Goal: Task Accomplishment & Management: Complete application form

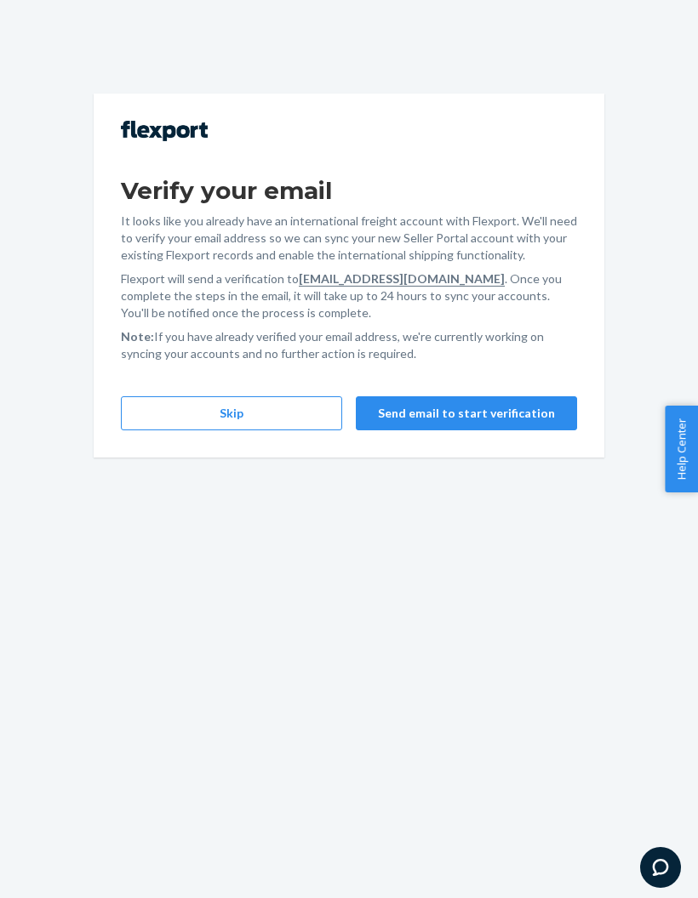
click at [275, 404] on button "Skip" at bounding box center [231, 413] width 221 height 34
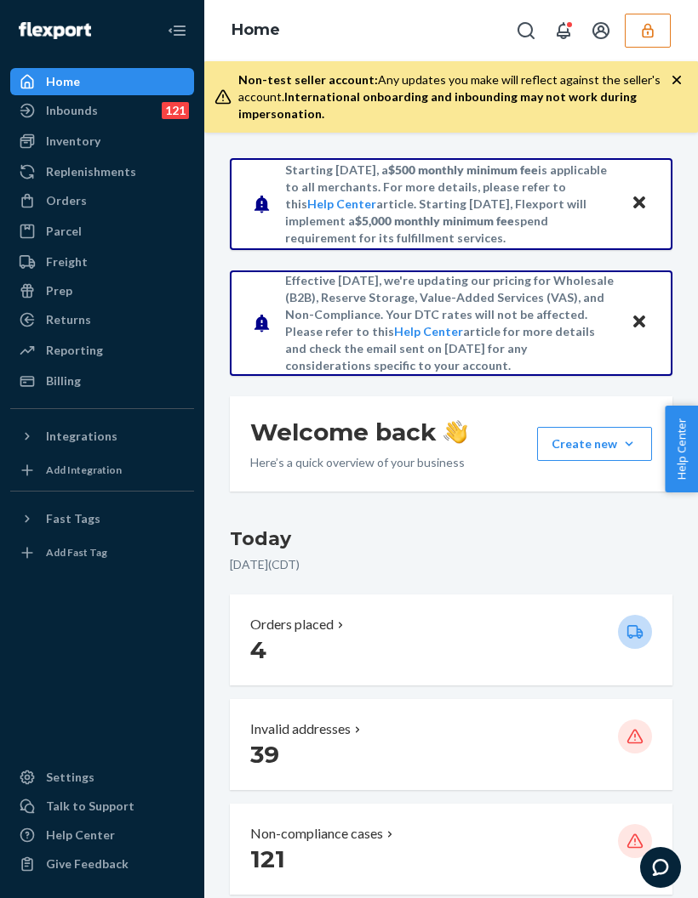
click at [660, 27] on button "button" at bounding box center [647, 31] width 46 height 34
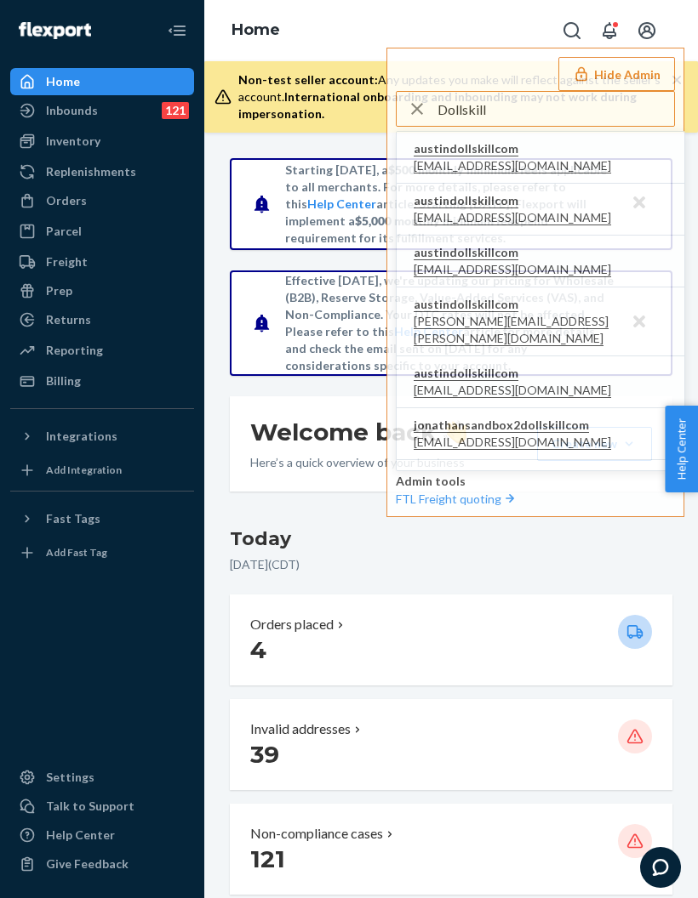
type input "Dollskill"
click at [502, 269] on span "[EMAIL_ADDRESS][DOMAIN_NAME]" at bounding box center [511, 269] width 197 height 17
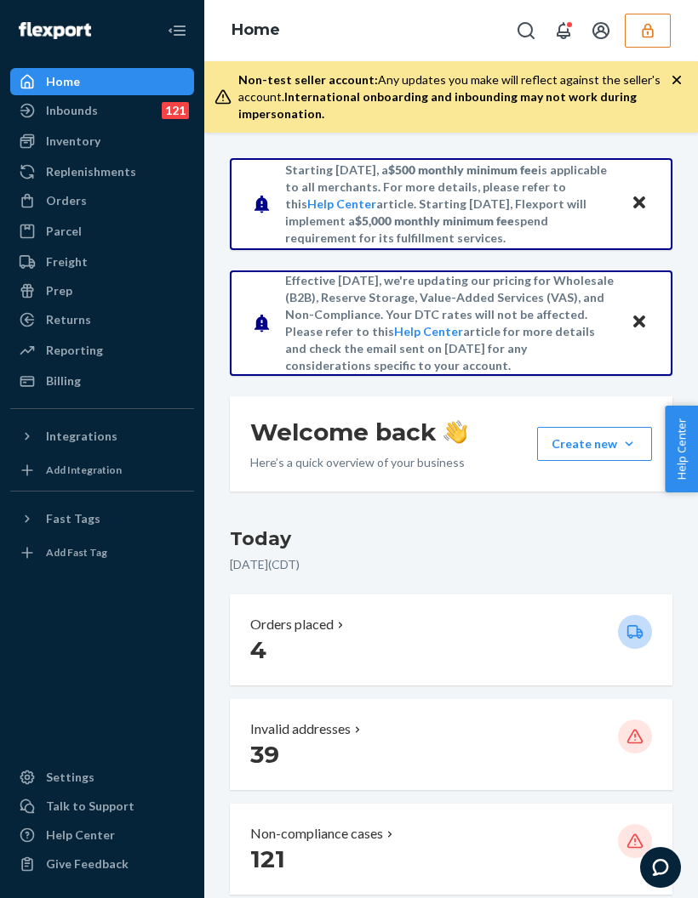
click at [66, 117] on div "Inbounds" at bounding box center [72, 110] width 52 height 17
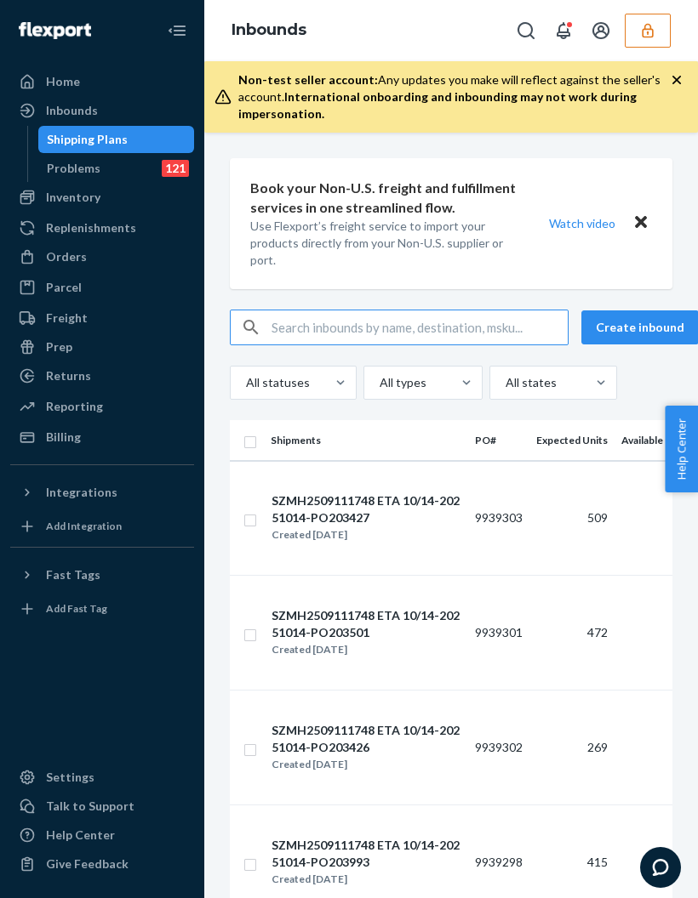
click at [286, 333] on input "text" at bounding box center [419, 328] width 296 height 34
click at [366, 333] on input "text" at bounding box center [419, 328] width 296 height 34
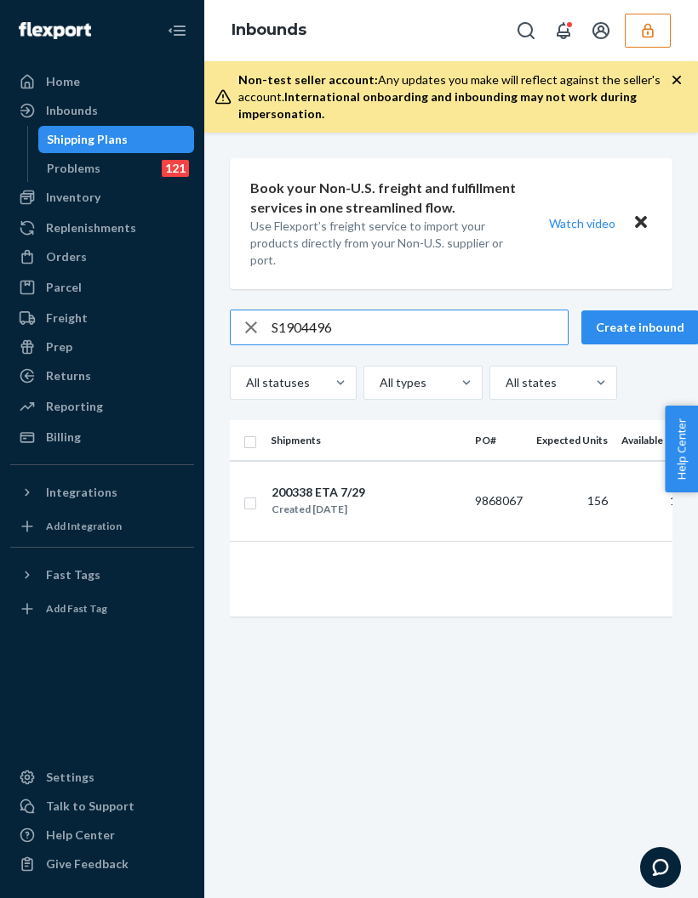
click at [288, 321] on input "S1904496" at bounding box center [419, 328] width 296 height 34
click at [356, 331] on input "S1904496" at bounding box center [419, 328] width 296 height 34
click at [278, 319] on input "S1904496" at bounding box center [419, 328] width 296 height 34
click at [275, 319] on input "S1904496" at bounding box center [419, 328] width 296 height 34
click at [276, 319] on input "S1904496" at bounding box center [419, 328] width 296 height 34
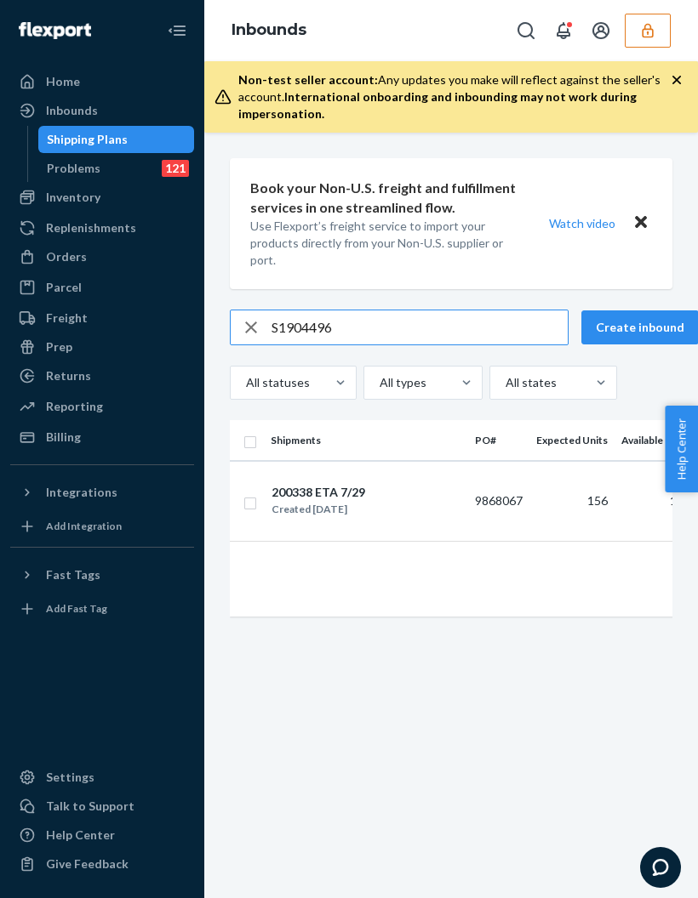
click at [276, 319] on input "S1904496" at bounding box center [419, 328] width 296 height 34
click at [339, 329] on input "S1904496" at bounding box center [419, 328] width 296 height 34
click at [369, 319] on input "S1904496" at bounding box center [419, 328] width 296 height 34
click at [478, 340] on input "S1904496" at bounding box center [419, 328] width 296 height 34
click at [485, 331] on input "S1904496" at bounding box center [419, 328] width 296 height 34
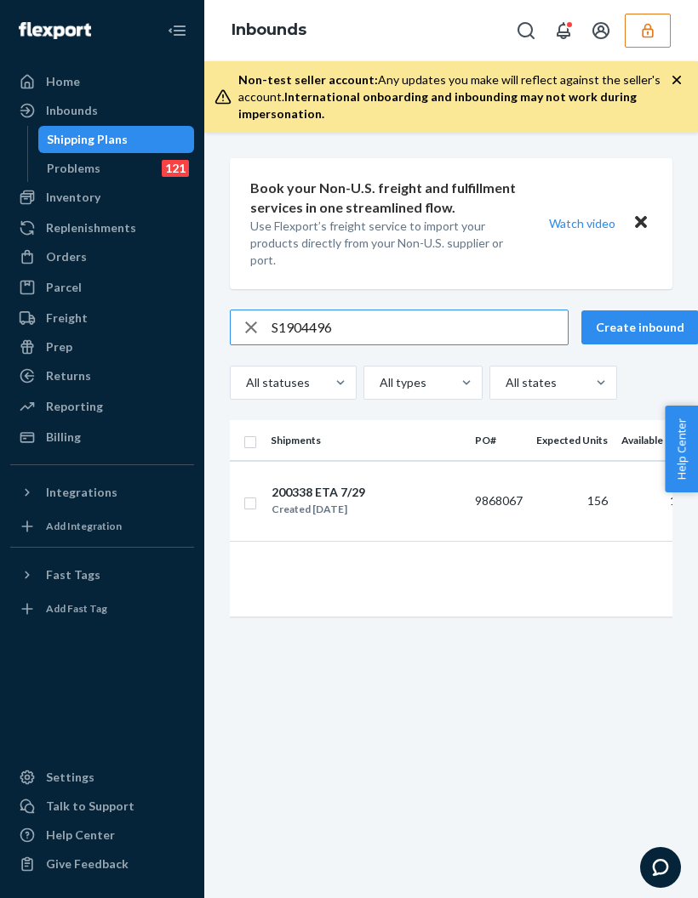
click at [484, 330] on input "S1904496" at bounding box center [419, 328] width 296 height 34
click at [502, 331] on input "S1904496" at bounding box center [419, 328] width 296 height 34
click at [504, 333] on input "S1904496" at bounding box center [419, 328] width 296 height 34
click at [504, 329] on input "S1904496" at bounding box center [419, 328] width 296 height 34
click at [504, 328] on input "S1904496" at bounding box center [419, 328] width 296 height 34
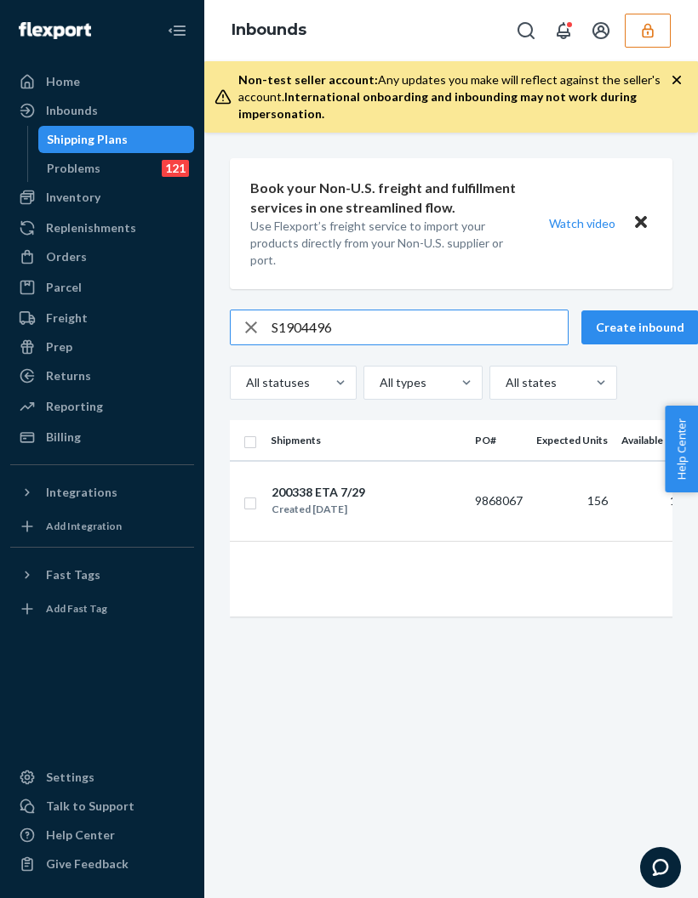
type input "1904496"
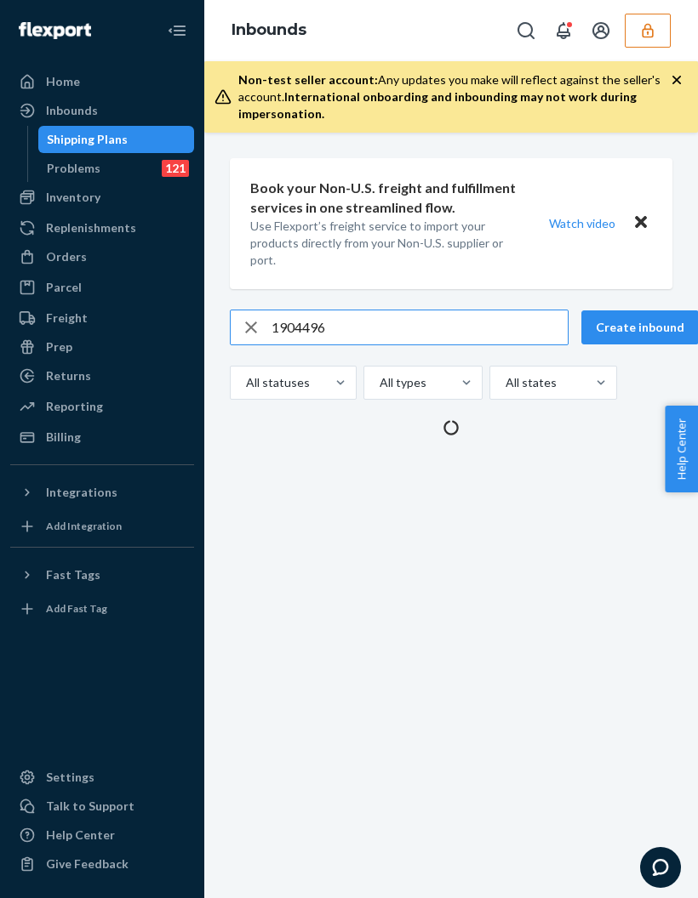
click at [655, 328] on button "Create inbound" at bounding box center [639, 328] width 117 height 34
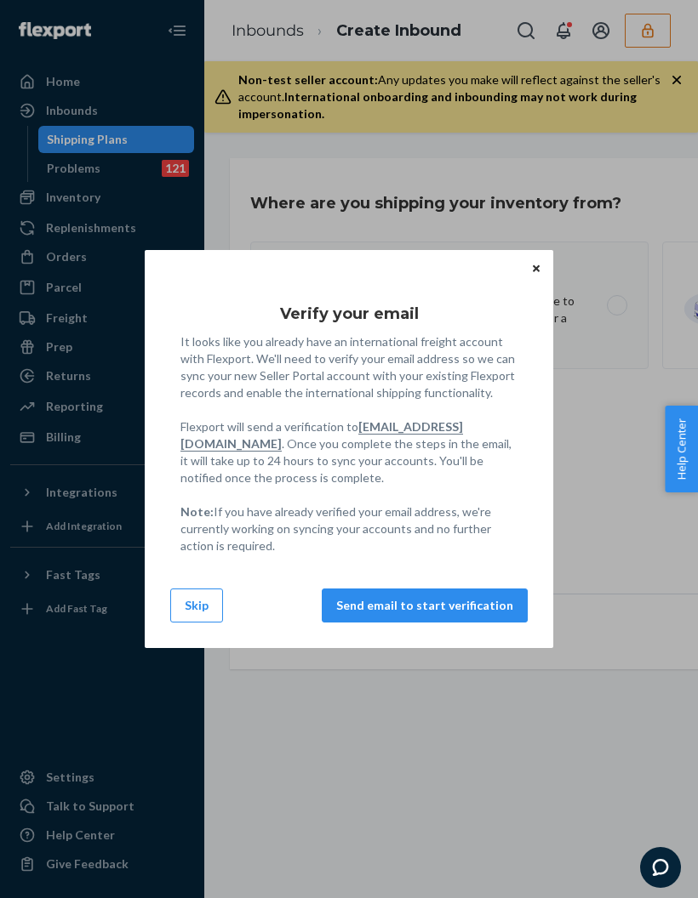
click at [191, 607] on button "Skip" at bounding box center [196, 606] width 53 height 34
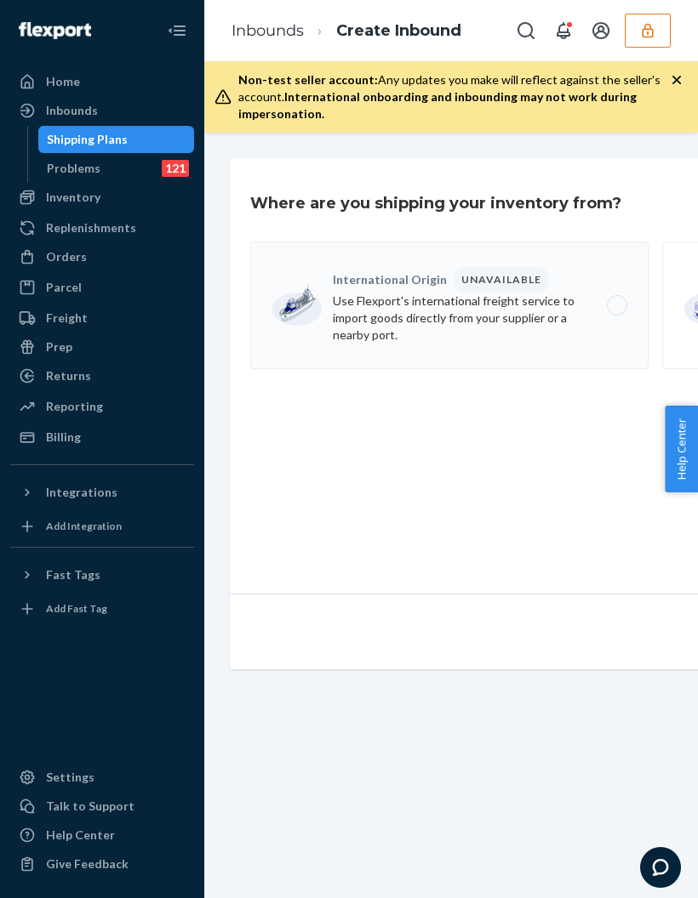
click at [66, 108] on div "Inbounds" at bounding box center [72, 110] width 52 height 17
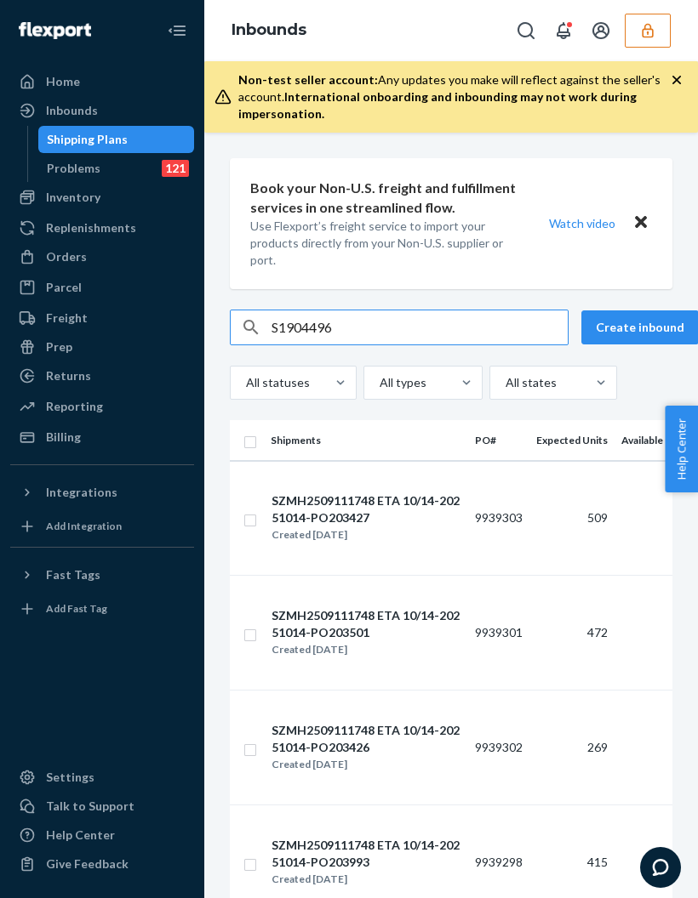
type input "S1904496"
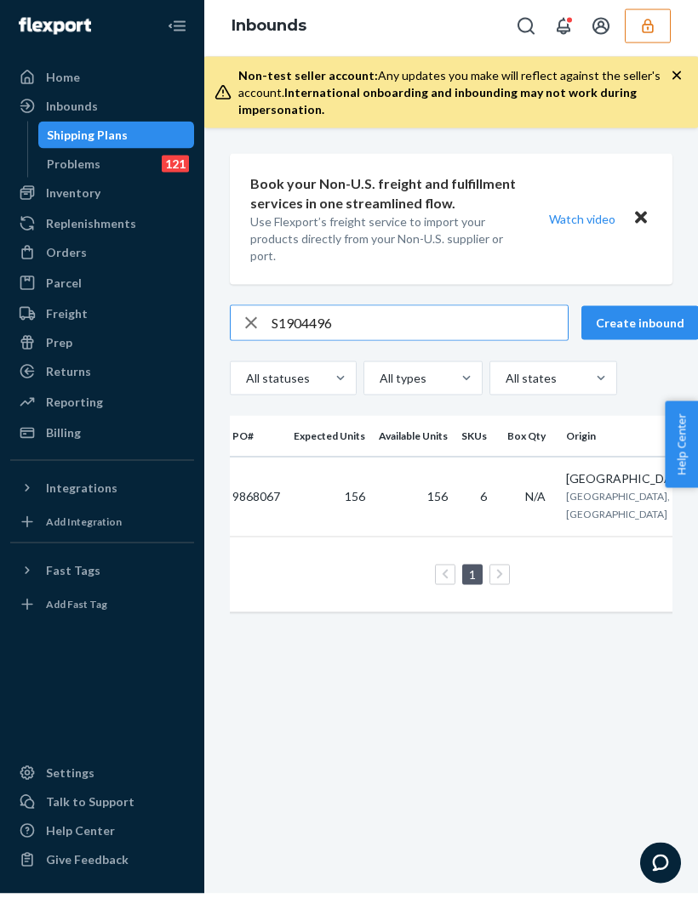
scroll to position [0, 241]
click at [261, 487] on td "9868067" at bounding box center [257, 501] width 61 height 81
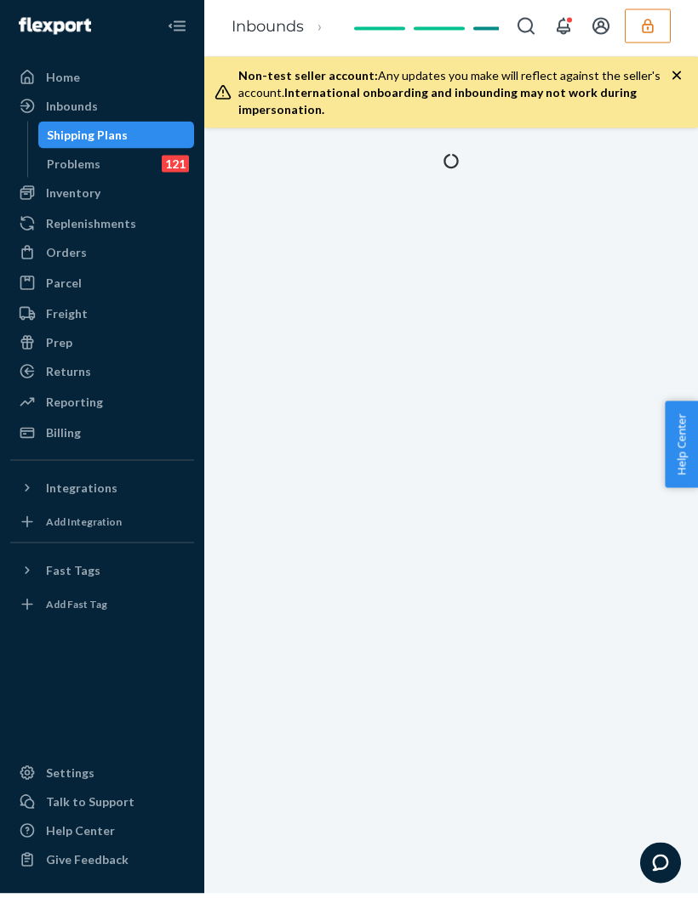
scroll to position [5, 0]
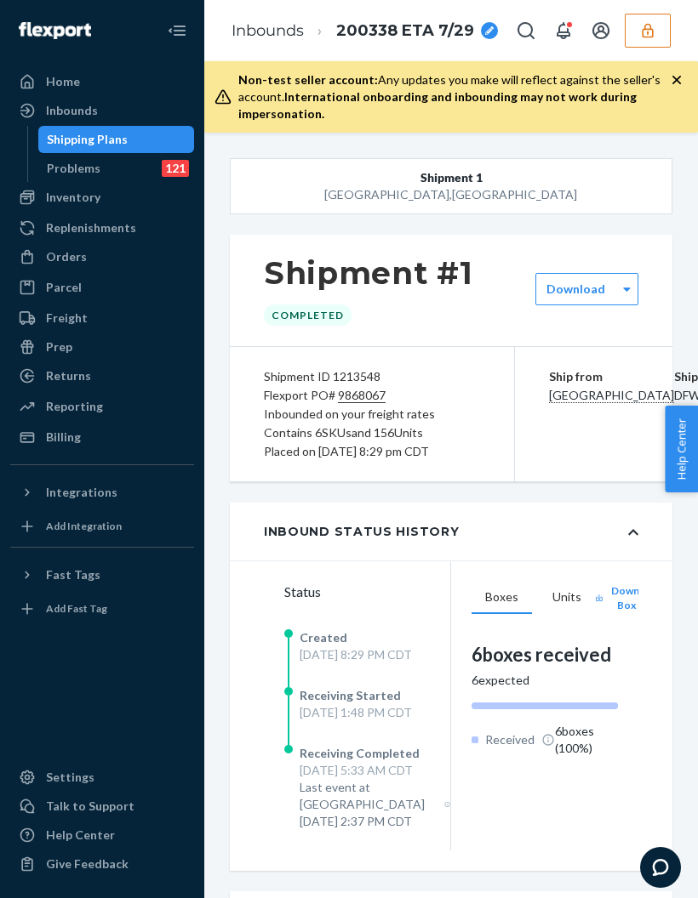
click at [83, 102] on div "Inbounds" at bounding box center [72, 110] width 52 height 17
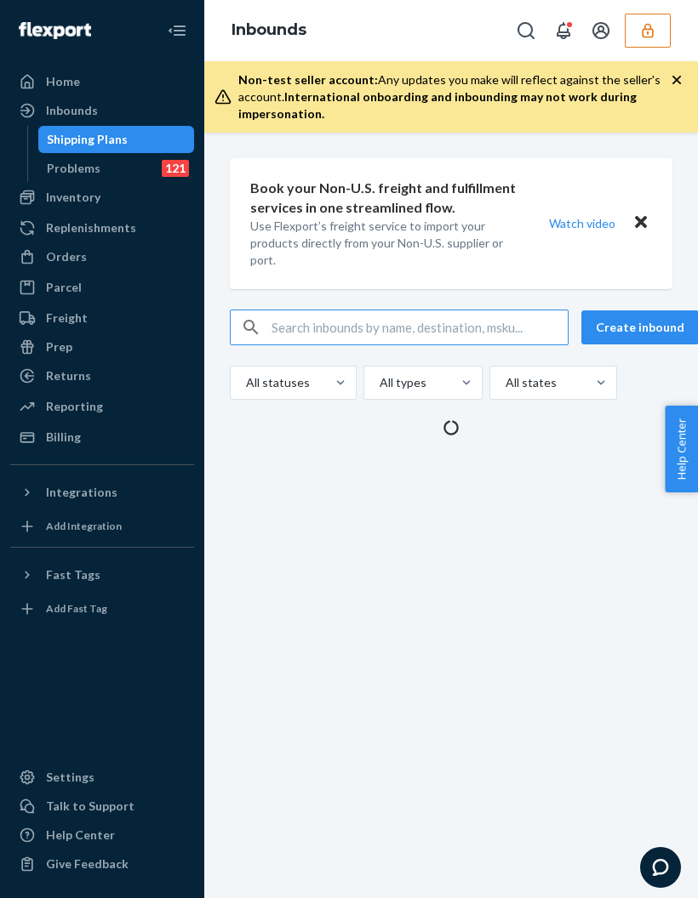
scroll to position [4, 0]
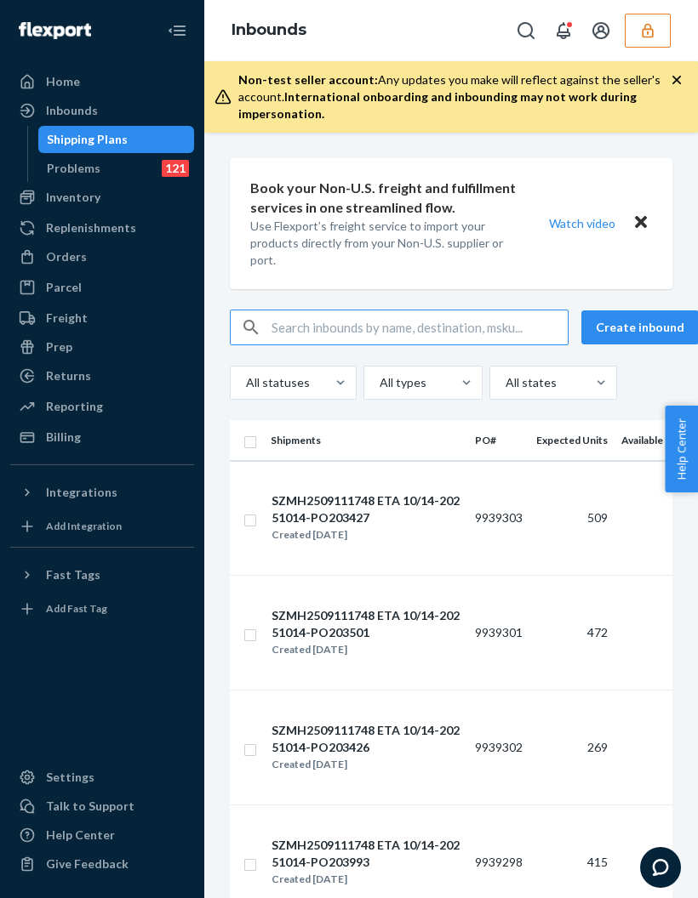
click at [397, 312] on input "text" at bounding box center [419, 328] width 296 height 34
type input "S1904495"
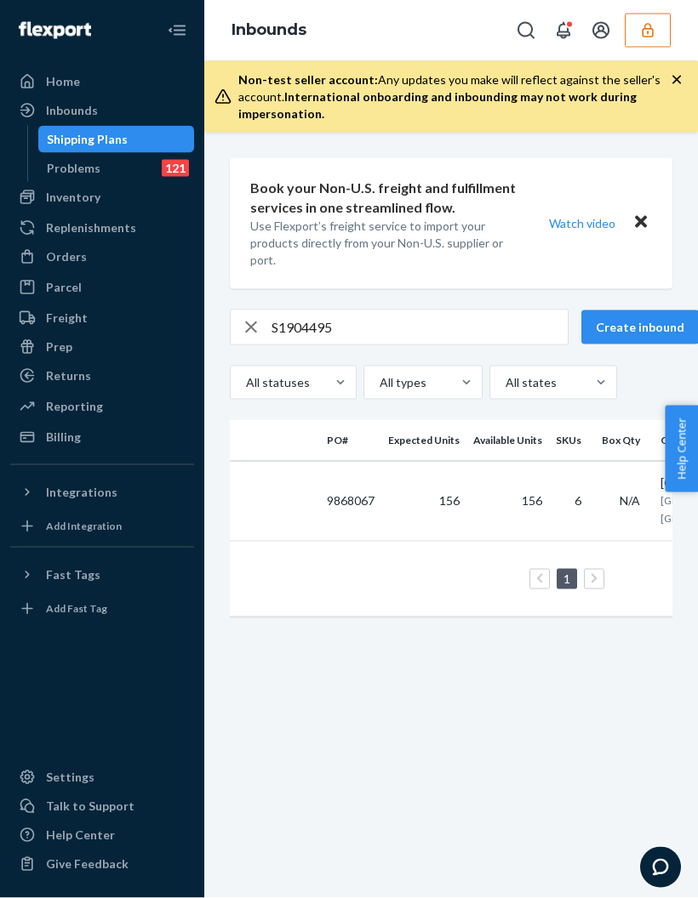
scroll to position [0, 0]
click at [401, 311] on input "S1904495" at bounding box center [419, 328] width 296 height 34
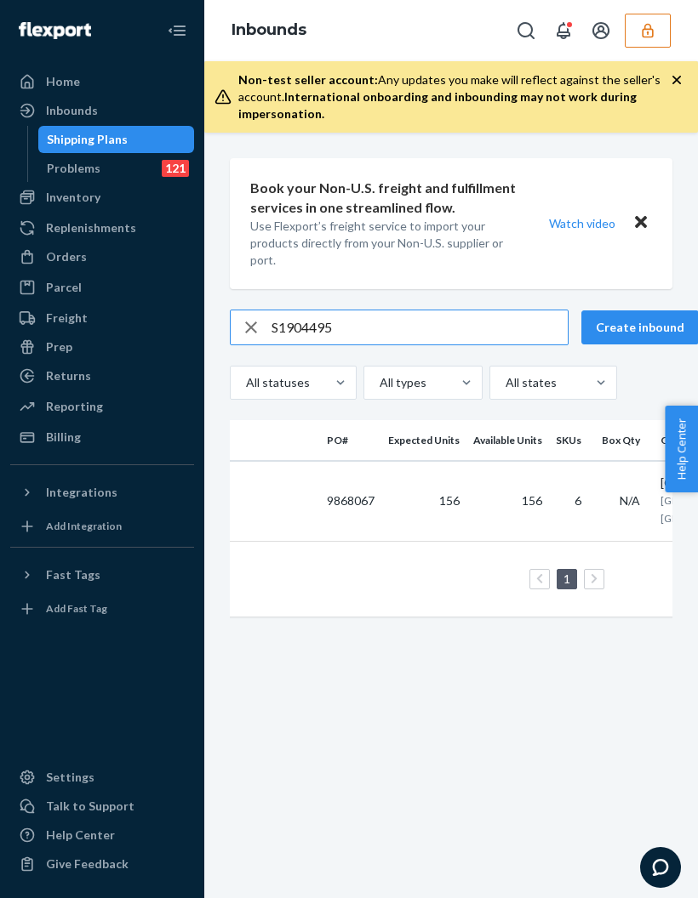
click at [367, 317] on input "S1904495" at bounding box center [419, 328] width 296 height 34
click at [355, 342] on input "S1904495" at bounding box center [419, 328] width 296 height 34
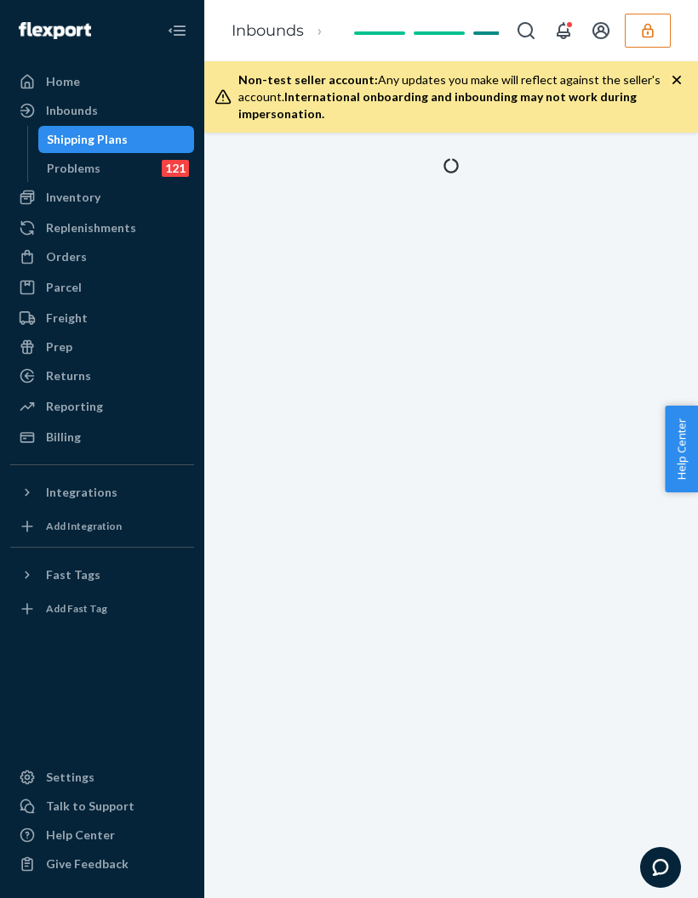
click at [658, 454] on div at bounding box center [450, 516] width 493 height 766
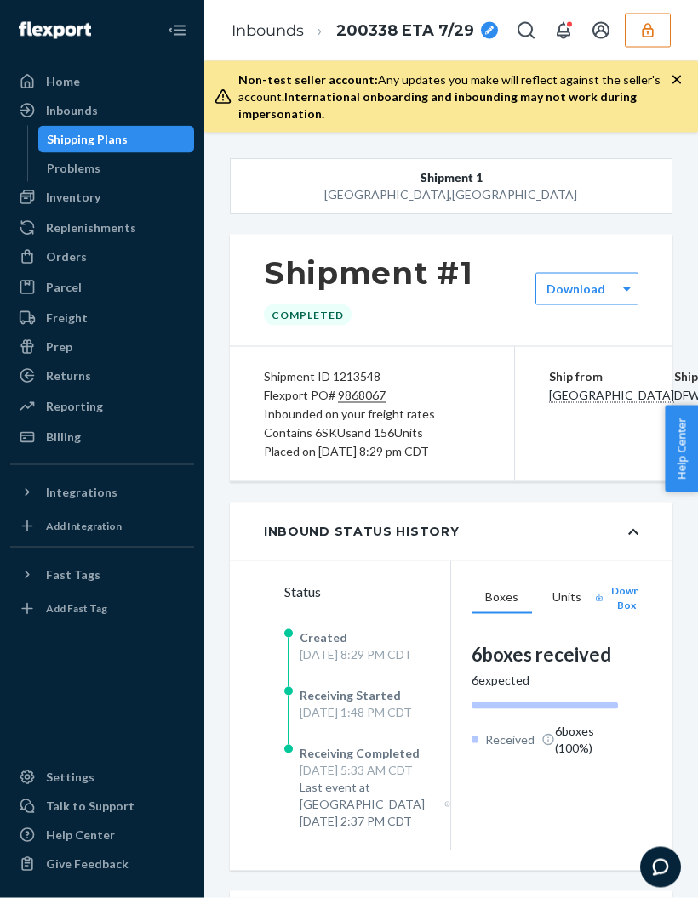
scroll to position [5, 0]
click at [383, 396] on div "Flexport PO# 9868067" at bounding box center [372, 395] width 216 height 19
copy div "9868067"
click at [128, 128] on div "Shipping Plans" at bounding box center [116, 140] width 153 height 24
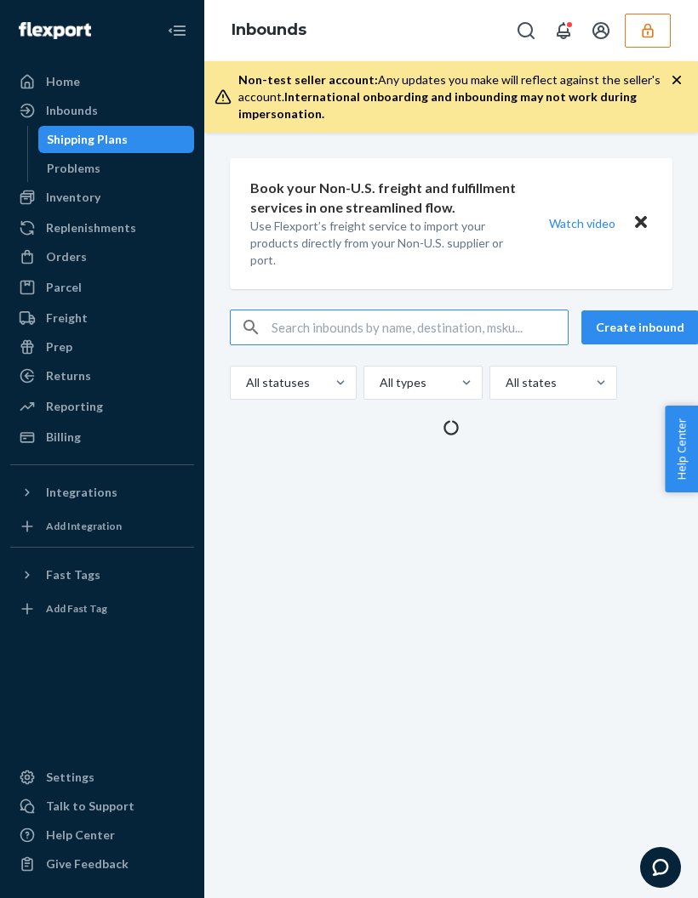
click at [129, 112] on div "Inbounds" at bounding box center [102, 111] width 180 height 24
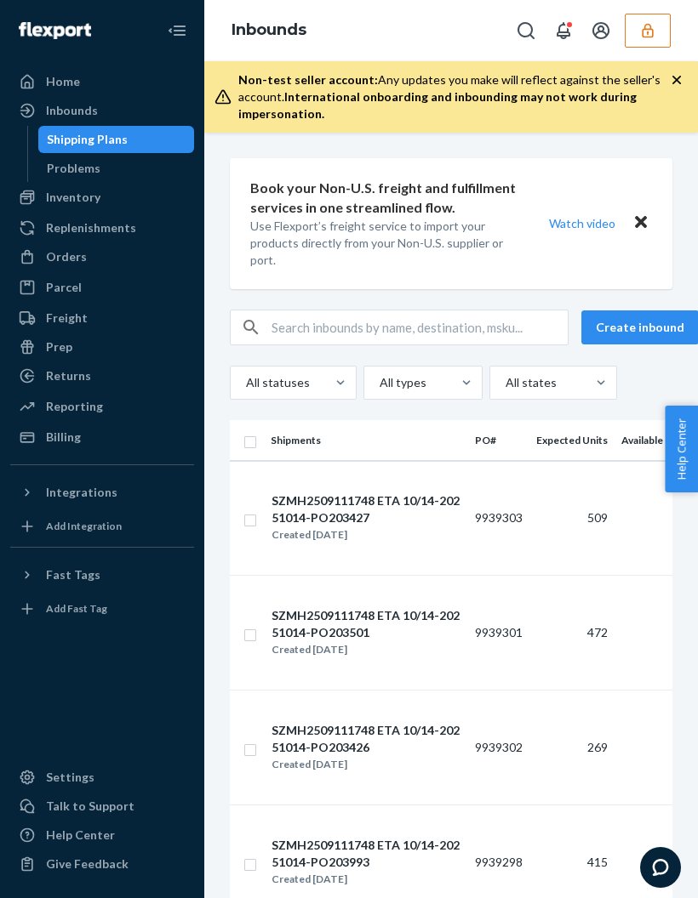
click at [325, 336] on input "text" at bounding box center [419, 328] width 296 height 34
click at [308, 317] on input "text" at bounding box center [419, 328] width 296 height 34
paste input "9868067"
type input "9868067"
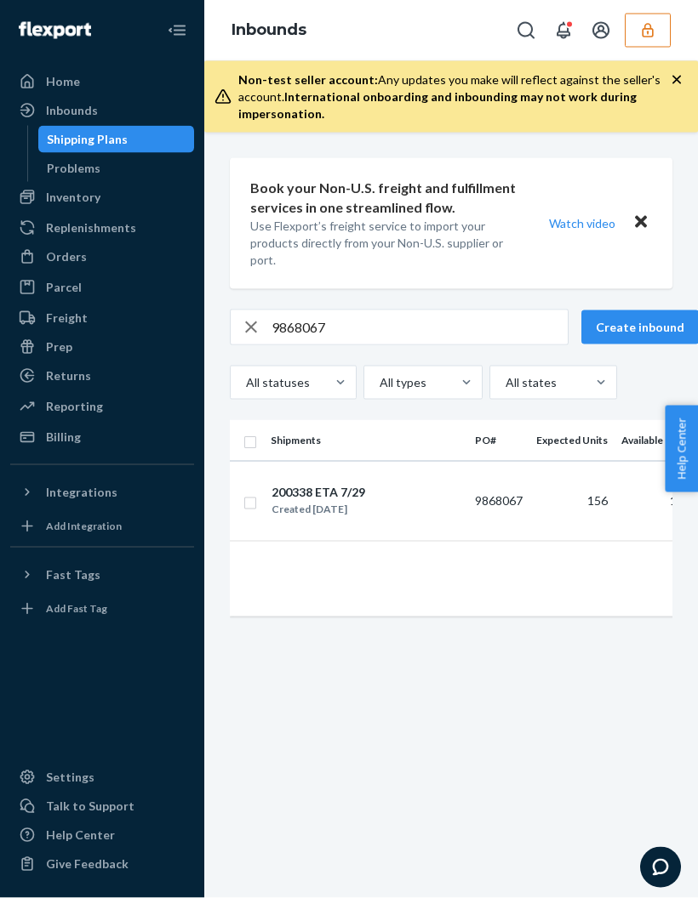
scroll to position [68, 0]
click at [618, 311] on button "Create inbound" at bounding box center [639, 328] width 117 height 34
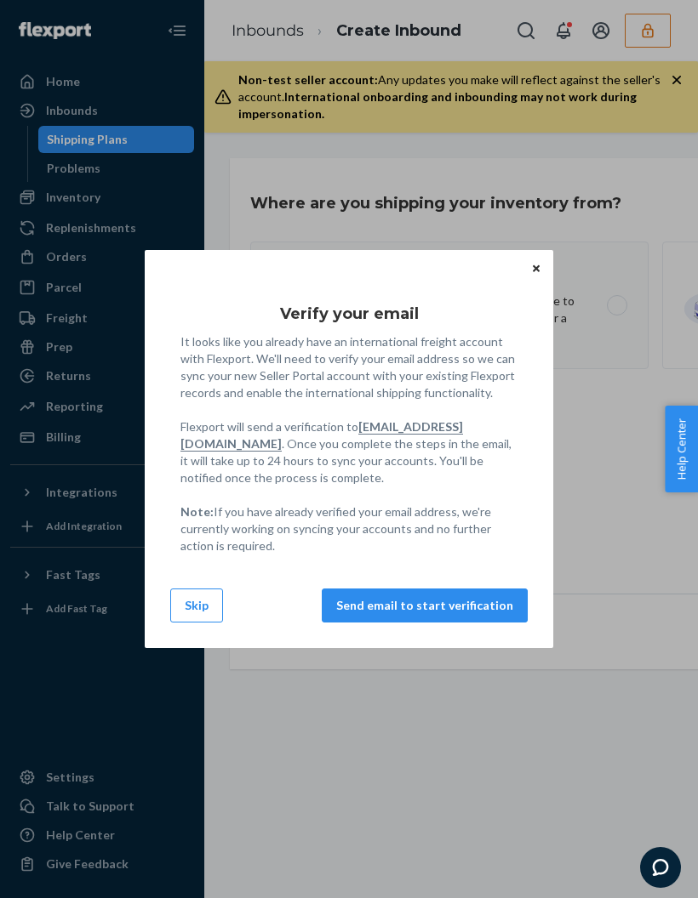
click at [182, 645] on div "Verify your email It looks like you already have an international freight accou…" at bounding box center [349, 449] width 408 height 398
click at [163, 668] on div "Verify your email It looks like you already have an international freight accou…" at bounding box center [349, 449] width 698 height 898
click at [185, 684] on div "Verify your email It looks like you already have an international freight accou…" at bounding box center [349, 449] width 698 height 898
click at [157, 646] on div "Verify your email It looks like you already have an international freight accou…" at bounding box center [349, 449] width 408 height 398
click at [161, 647] on div "Verify your email It looks like you already have an international freight accou…" at bounding box center [349, 449] width 408 height 398
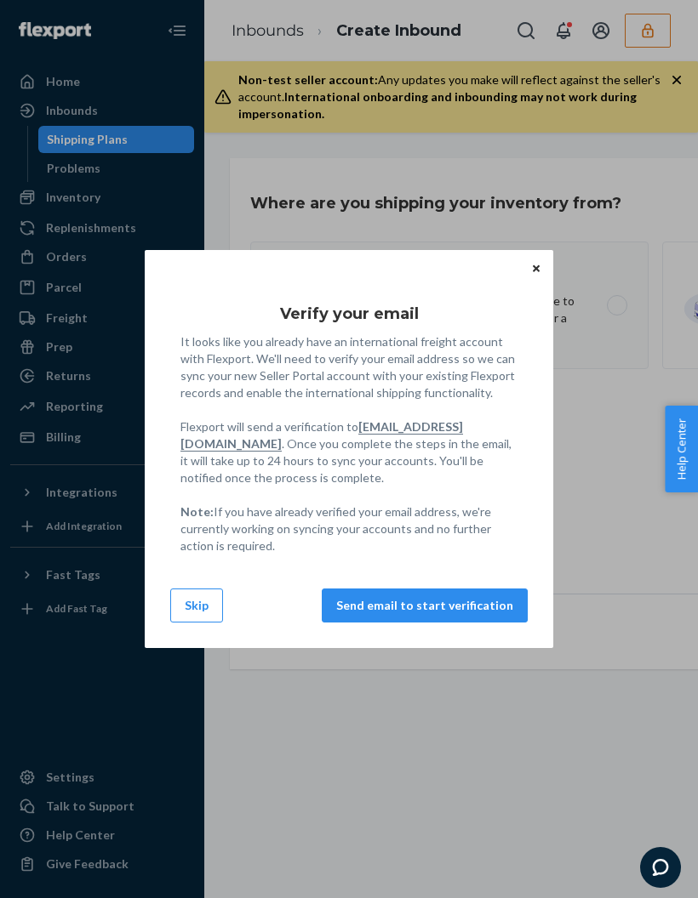
click at [190, 673] on div "Verify your email It looks like you already have an international freight accou…" at bounding box center [349, 449] width 698 height 898
click at [185, 674] on div "Verify your email It looks like you already have an international freight accou…" at bounding box center [349, 449] width 698 height 898
click at [162, 647] on div "Verify your email It looks like you already have an international freight accou…" at bounding box center [349, 449] width 408 height 398
click at [164, 649] on div "Verify your email It looks like you already have an international freight accou…" at bounding box center [349, 449] width 698 height 898
click at [189, 661] on div "Verify your email It looks like you already have an international freight accou…" at bounding box center [349, 449] width 698 height 898
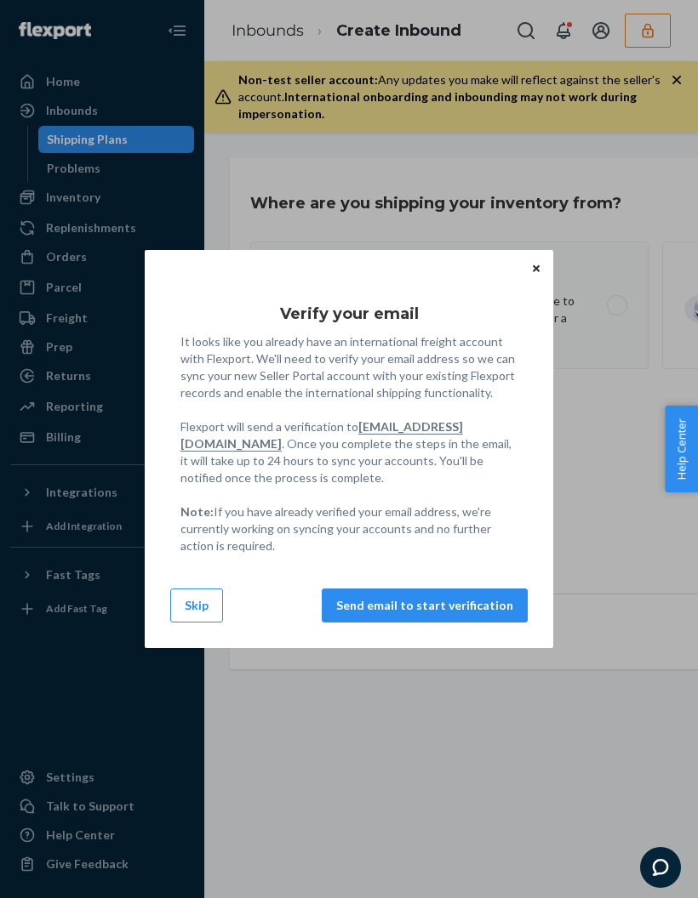
click at [203, 670] on div "Verify your email It looks like you already have an international freight accou…" at bounding box center [349, 449] width 698 height 898
click at [543, 320] on div "Verify your email It looks like you already have an international freight accou…" at bounding box center [349, 449] width 408 height 398
click at [542, 319] on div "Verify your email It looks like you already have an international freight accou…" at bounding box center [349, 449] width 408 height 398
click at [544, 345] on div "Verify your email It looks like you already have an international freight accou…" at bounding box center [349, 449] width 408 height 398
click at [543, 345] on div "Verify your email It looks like you already have an international freight accou…" at bounding box center [349, 449] width 408 height 398
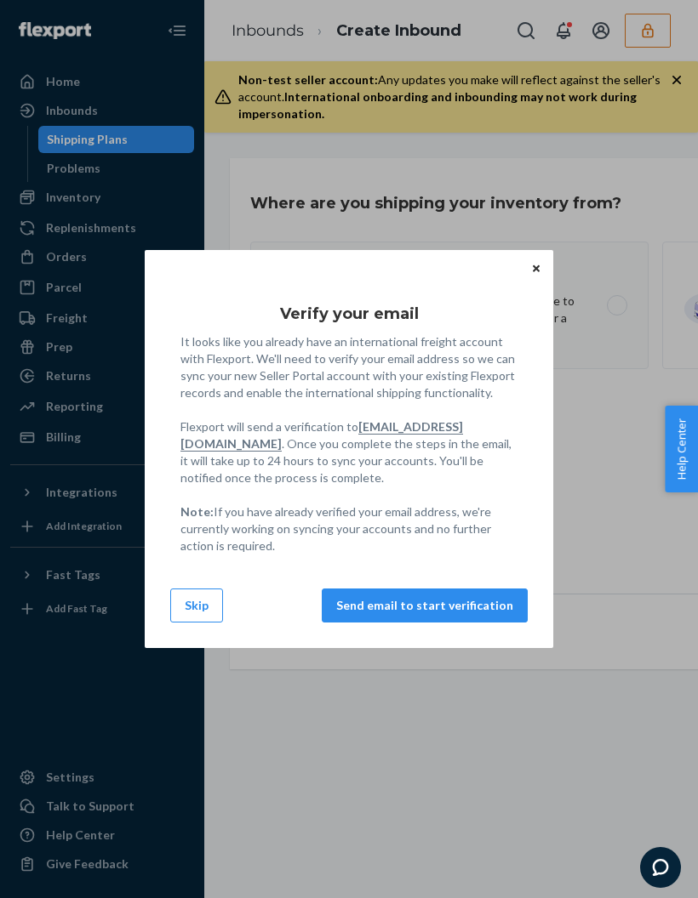
click at [631, 145] on div "Verify your email It looks like you already have an international freight accou…" at bounding box center [349, 449] width 698 height 898
click at [668, 70] on div "Verify your email It looks like you already have an international freight accou…" at bounding box center [349, 449] width 698 height 898
click at [180, 647] on div "Verify your email It looks like you already have an international freight accou…" at bounding box center [349, 449] width 408 height 398
click at [188, 654] on div "Verify your email It looks like you already have an international freight accou…" at bounding box center [349, 449] width 698 height 898
click at [206, 675] on div "Verify your email It looks like you already have an international freight accou…" at bounding box center [349, 449] width 698 height 898
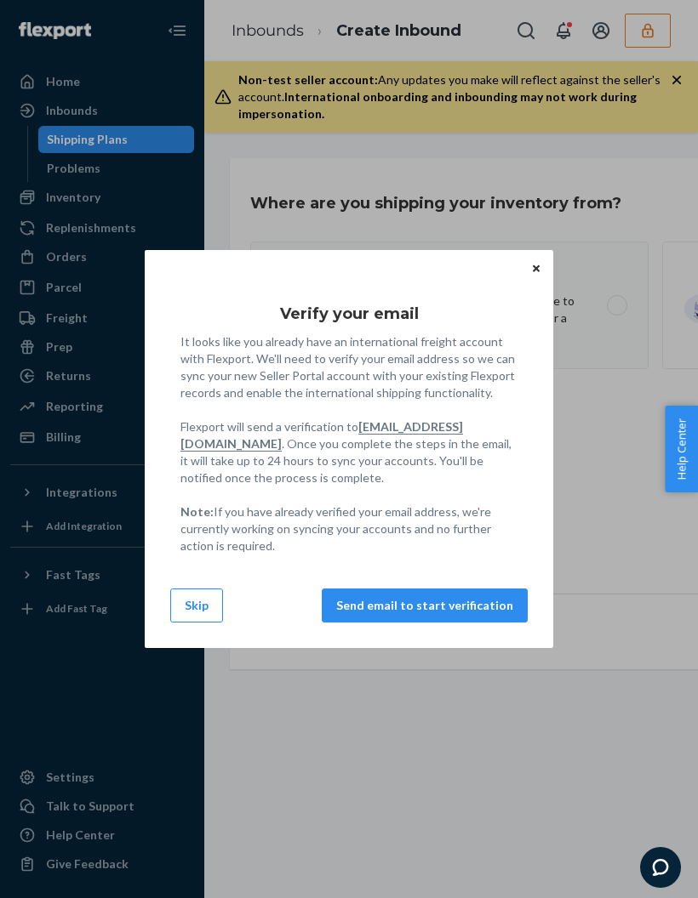
click at [521, 353] on div "Verify your email It looks like you already have an international freight accou…" at bounding box center [348, 427] width 357 height 282
click at [544, 319] on div "Verify your email It looks like you already have an international freight accou…" at bounding box center [349, 449] width 408 height 398
click at [540, 352] on div "Verify your email It looks like you already have an international freight accou…" at bounding box center [349, 449] width 408 height 398
click at [539, 352] on div "Verify your email It looks like you already have an international freight accou…" at bounding box center [349, 449] width 408 height 398
click at [205, 668] on div "Verify your email It looks like you already have an international freight accou…" at bounding box center [349, 449] width 698 height 898
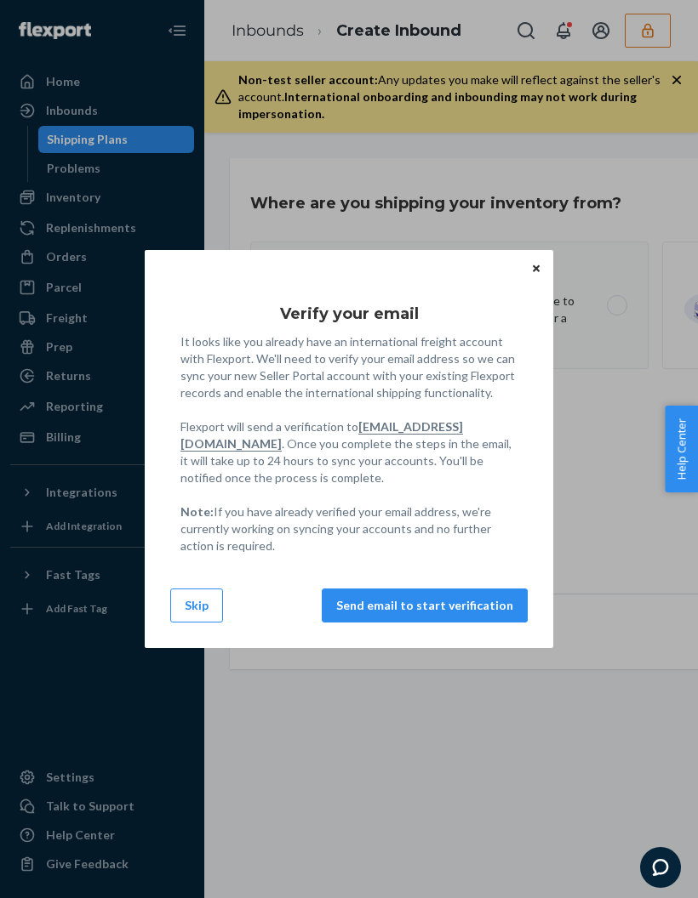
click at [208, 684] on div "Verify your email It looks like you already have an international freight accou…" at bounding box center [349, 449] width 698 height 898
click at [284, 148] on div "Verify your email It looks like you already have an international freight accou…" at bounding box center [349, 449] width 698 height 898
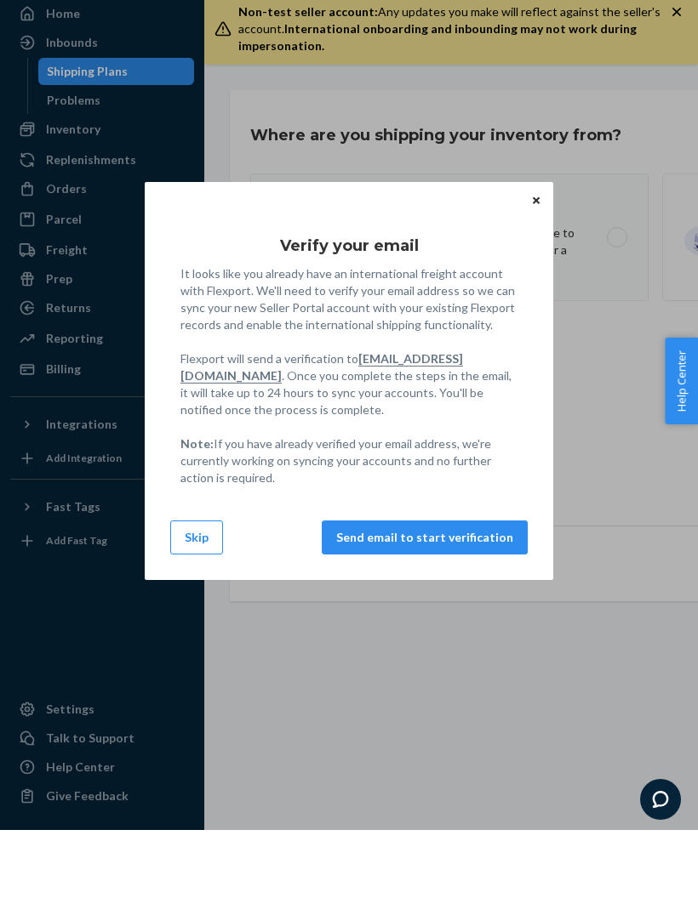
scroll to position [68, 0]
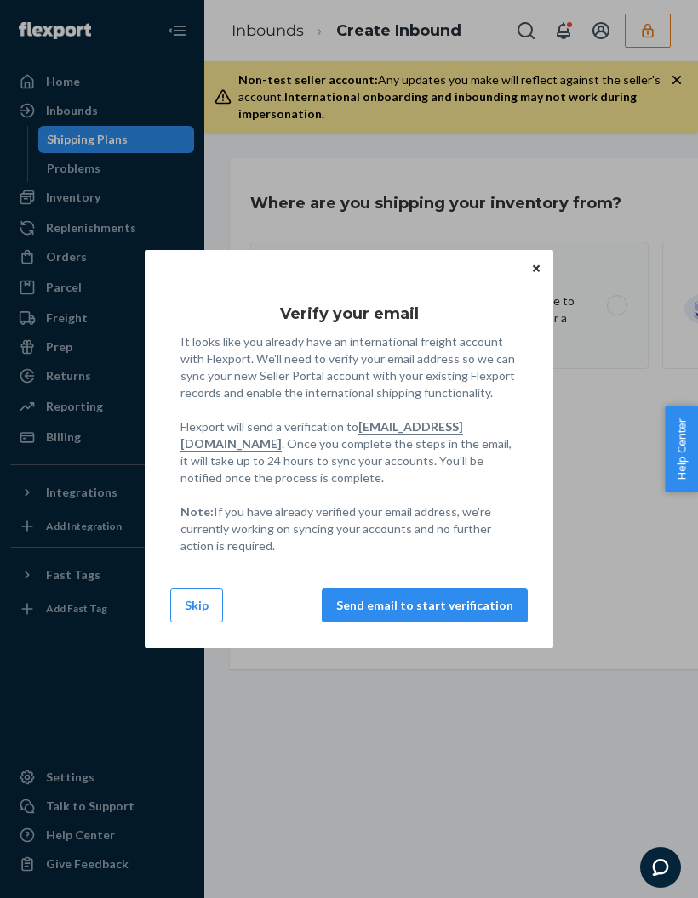
click at [207, 603] on button "Skip" at bounding box center [196, 606] width 53 height 34
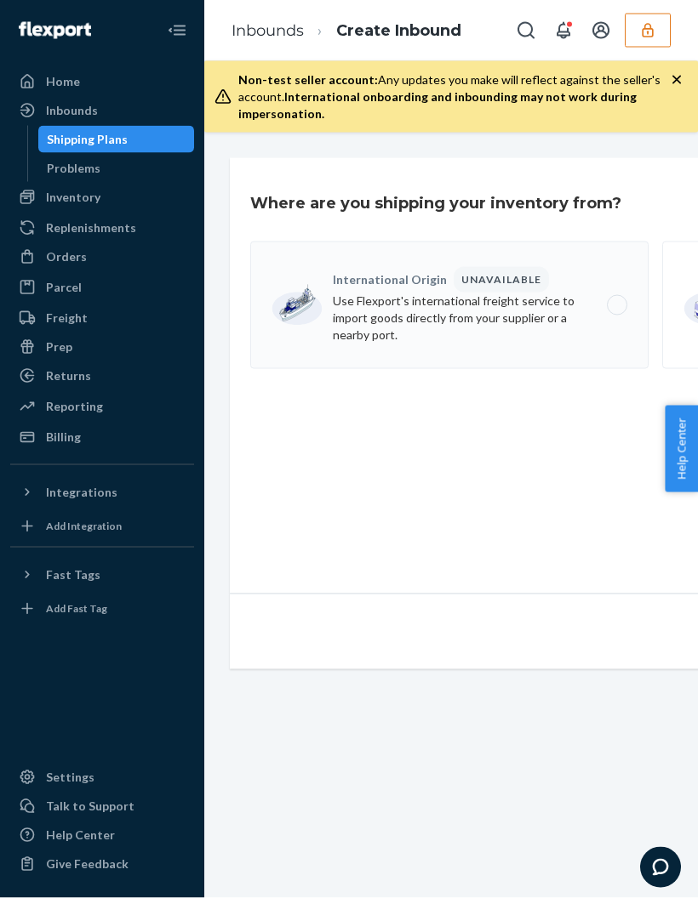
scroll to position [0, 0]
